Goal: Information Seeking & Learning: Learn about a topic

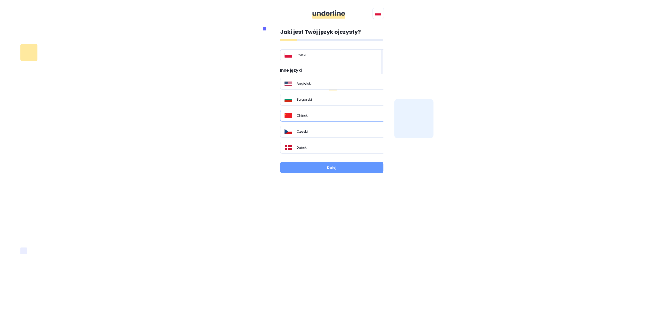
click at [320, 115] on div "Chiński" at bounding box center [333, 115] width 99 height 5
click at [343, 169] on button "Dalej" at bounding box center [331, 167] width 103 height 11
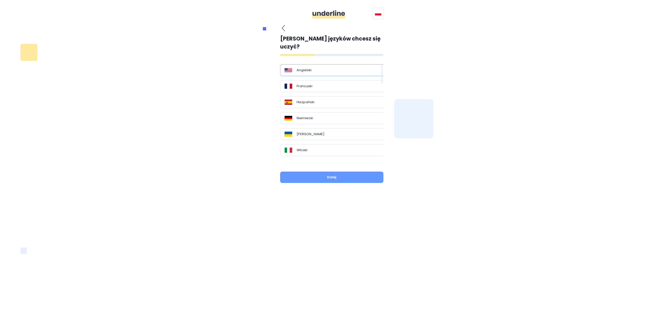
click at [323, 68] on div "Angielski" at bounding box center [333, 70] width 99 height 5
click at [357, 172] on button "Dalej" at bounding box center [331, 177] width 103 height 11
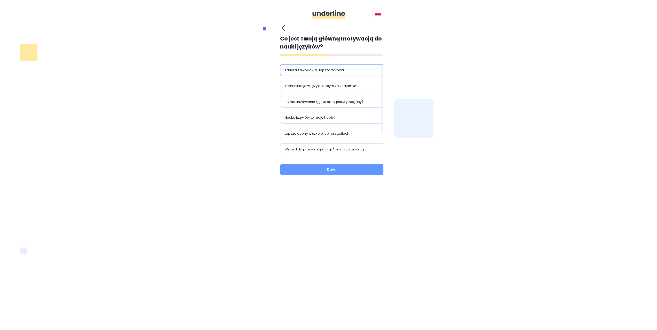
click at [360, 74] on div "Kariera zawodowa i lepsze zarobki" at bounding box center [333, 70] width 107 height 12
click at [355, 171] on button "Dalej" at bounding box center [331, 169] width 103 height 11
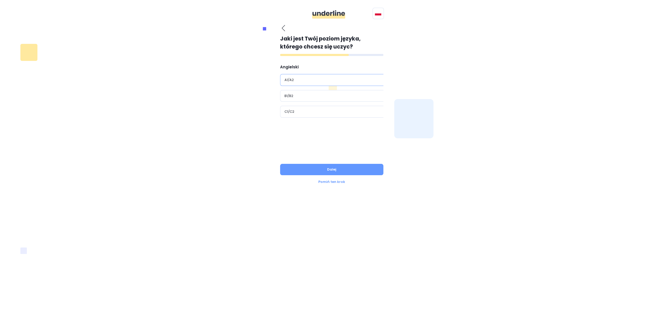
click at [331, 81] on div "A1/A2" at bounding box center [333, 79] width 99 height 5
click at [364, 171] on button "Dalej" at bounding box center [331, 169] width 103 height 11
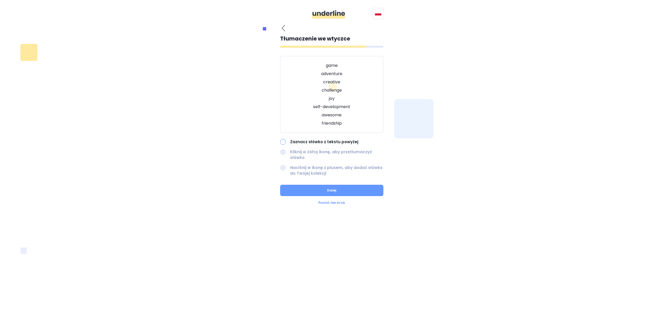
click at [309, 142] on p "Zaznacz słówko z tekstu powyżej" at bounding box center [336, 142] width 93 height 6
click at [288, 143] on div "Zaznacz słówko z tekstu powyżej" at bounding box center [331, 142] width 103 height 6
click at [282, 141] on div at bounding box center [283, 142] width 6 height 6
click at [343, 185] on button "Dalej" at bounding box center [331, 190] width 103 height 11
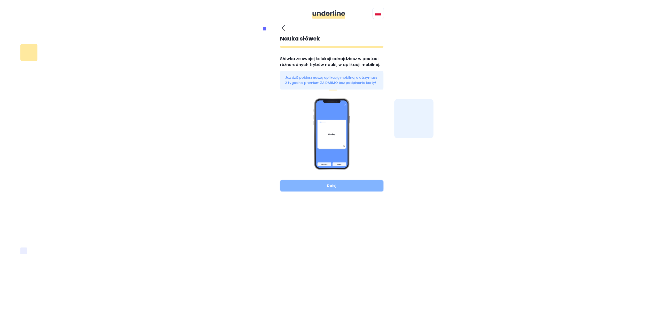
click at [322, 187] on button "Dalej" at bounding box center [331, 185] width 103 height 11
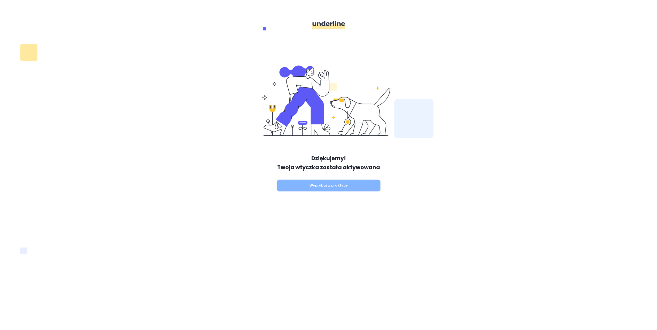
click at [319, 186] on button "Wypróbuj w praktyce" at bounding box center [328, 185] width 103 height 11
